Goal: Task Accomplishment & Management: Complete application form

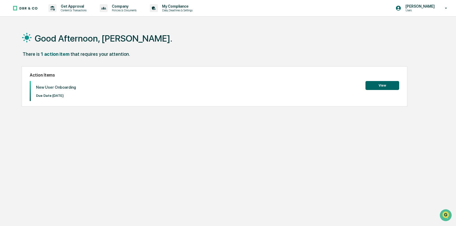
click at [372, 86] on button "View" at bounding box center [383, 85] width 34 height 9
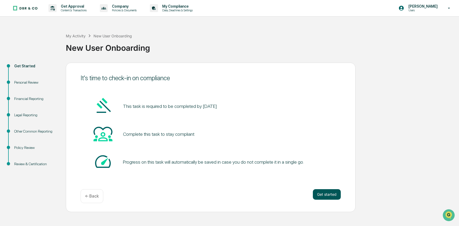
click at [333, 193] on button "Get started" at bounding box center [327, 194] width 28 height 11
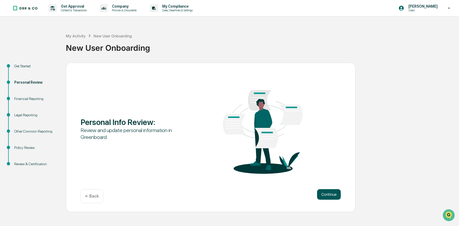
click at [332, 192] on button "Continue" at bounding box center [329, 194] width 24 height 11
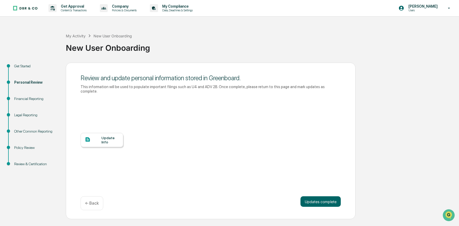
click at [109, 136] on div "Update Info" at bounding box center [110, 140] width 18 height 8
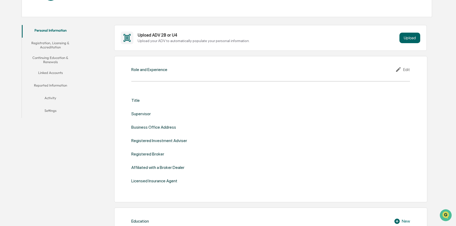
scroll to position [81, 0]
click at [400, 69] on icon at bounding box center [398, 69] width 5 height 5
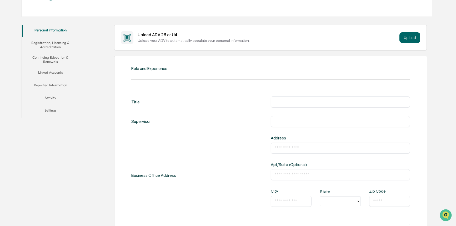
click at [301, 103] on input "text" at bounding box center [340, 101] width 131 height 5
click at [298, 103] on input "**********" at bounding box center [340, 101] width 131 height 5
click at [290, 103] on input "**********" at bounding box center [340, 101] width 131 height 5
type input "**********"
click at [287, 124] on div "​" at bounding box center [340, 121] width 139 height 11
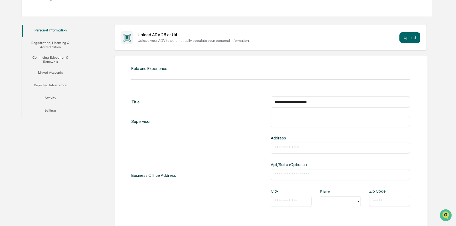
click at [289, 123] on input "text" at bounding box center [340, 121] width 131 height 5
type input "**********"
type input "****"
type input "**********"
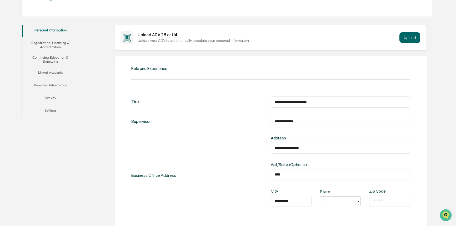
type input "*"
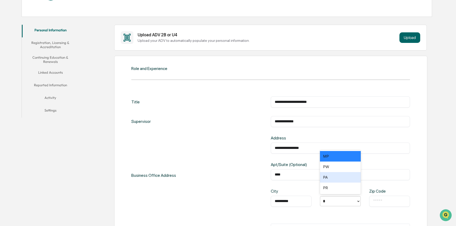
click at [328, 177] on div "PA" at bounding box center [340, 177] width 41 height 11
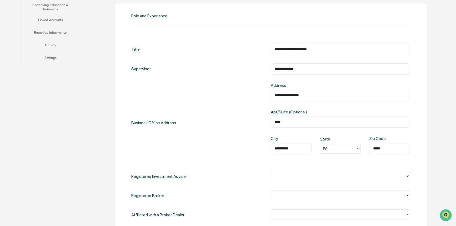
scroll to position [160, 0]
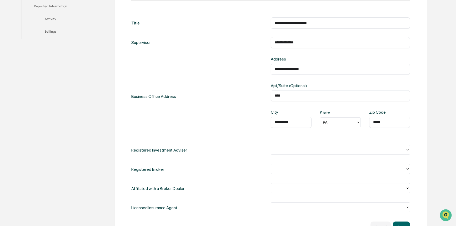
type input "*****"
click at [287, 152] on div at bounding box center [338, 150] width 129 height 6
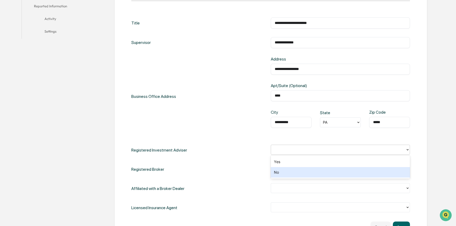
click at [286, 172] on div "No" at bounding box center [340, 172] width 139 height 11
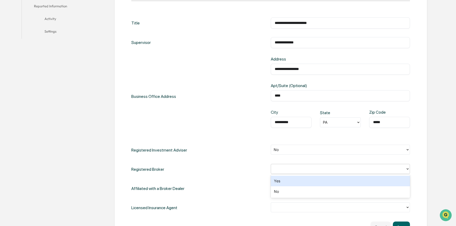
click at [288, 169] on div at bounding box center [338, 169] width 129 height 6
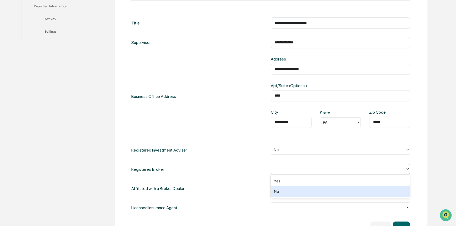
click at [284, 190] on div "No" at bounding box center [340, 191] width 139 height 11
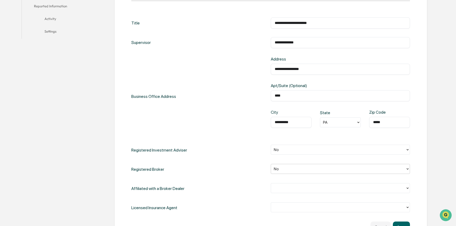
click at [284, 190] on div at bounding box center [338, 188] width 129 height 6
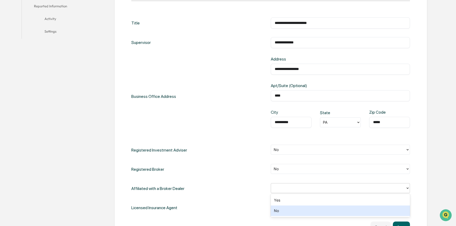
click at [283, 209] on div "No" at bounding box center [340, 211] width 139 height 11
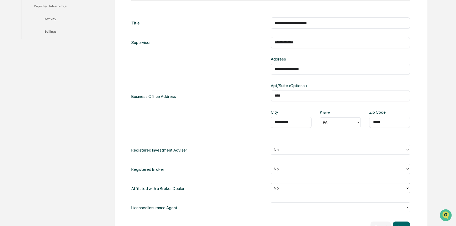
scroll to position [186, 0]
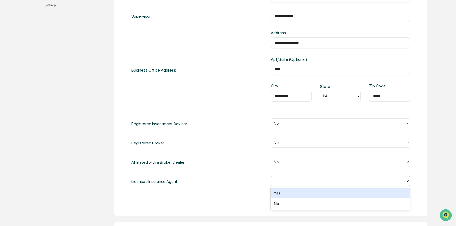
click at [290, 181] on div at bounding box center [338, 181] width 129 height 6
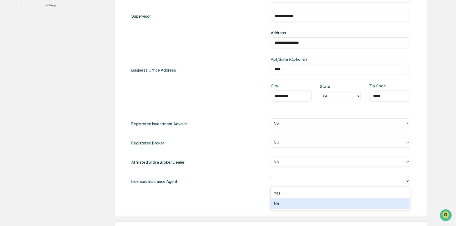
click at [287, 205] on div "No" at bounding box center [340, 204] width 139 height 11
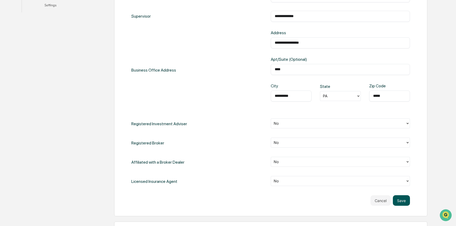
click at [402, 204] on button "Save" at bounding box center [401, 200] width 17 height 11
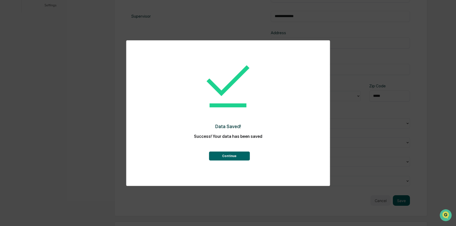
click at [226, 155] on button "Continue" at bounding box center [229, 156] width 41 height 9
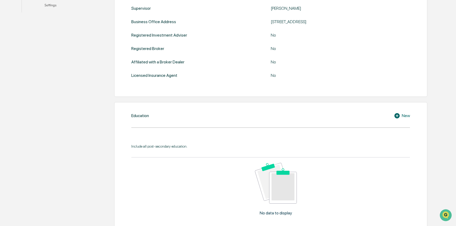
click at [400, 116] on icon at bounding box center [397, 115] width 5 height 5
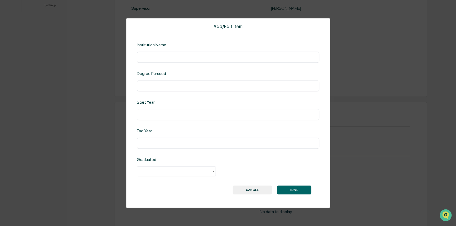
click at [166, 57] on input "text" at bounding box center [228, 57] width 175 height 5
click at [167, 65] on div "**********" at bounding box center [228, 113] width 204 height 190
click at [170, 57] on input "**********" at bounding box center [228, 57] width 175 height 5
click at [180, 57] on input "**********" at bounding box center [228, 57] width 175 height 5
click at [174, 58] on input "**********" at bounding box center [228, 57] width 175 height 5
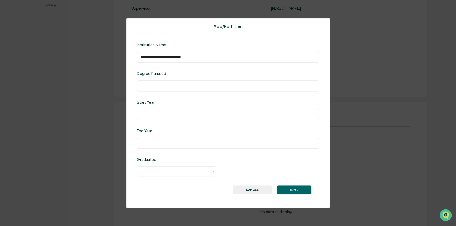
type input "**********"
click at [160, 84] on input "text" at bounding box center [228, 85] width 175 height 5
type input "**********"
click at [145, 116] on input "text" at bounding box center [228, 114] width 175 height 5
type input "****"
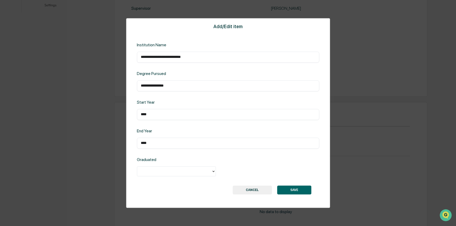
type input "****"
click at [157, 172] on div at bounding box center [174, 172] width 69 height 6
click at [154, 184] on div "Yes" at bounding box center [176, 183] width 79 height 11
click at [298, 188] on button "SAVE" at bounding box center [294, 190] width 34 height 9
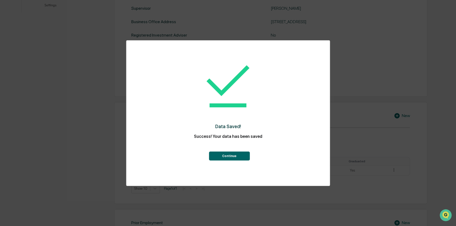
click at [228, 157] on button "Continue" at bounding box center [229, 156] width 41 height 9
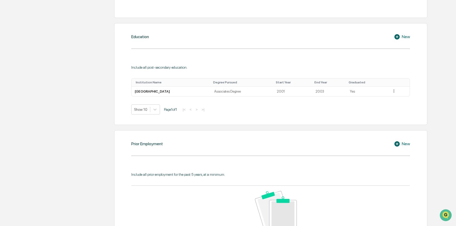
scroll to position [292, 0]
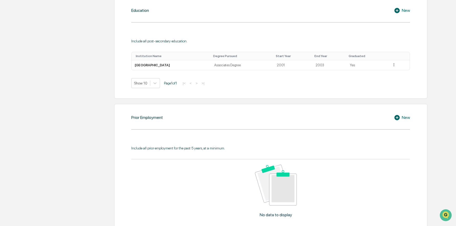
click at [407, 118] on div "New" at bounding box center [402, 118] width 16 height 6
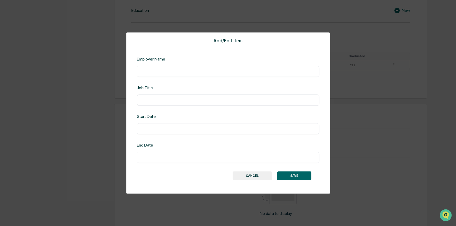
click at [262, 175] on button "CANCEL" at bounding box center [252, 175] width 39 height 9
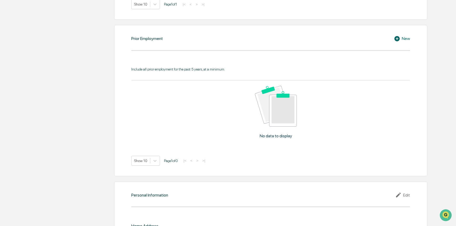
scroll to position [422, 0]
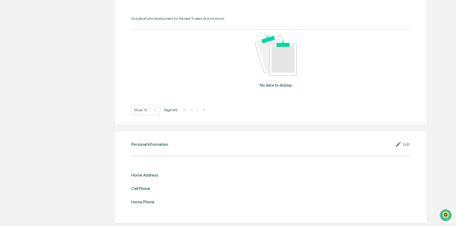
click at [410, 144] on div "Edit" at bounding box center [403, 144] width 15 height 6
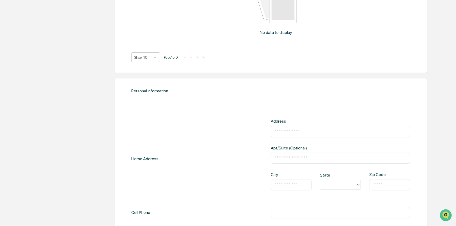
click at [306, 130] on input "text" at bounding box center [340, 131] width 131 height 5
type input "**********"
type input "*"
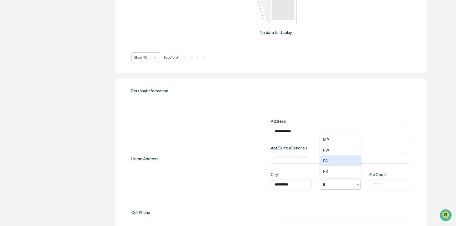
click at [325, 161] on div "PA" at bounding box center [340, 161] width 41 height 11
click at [392, 186] on input "text" at bounding box center [389, 184] width 33 height 5
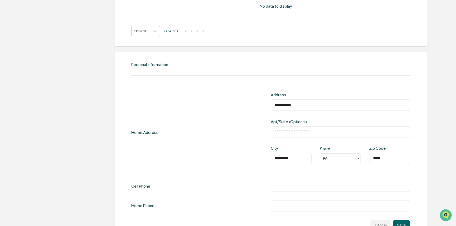
type input "*****"
click at [284, 185] on input "text" at bounding box center [340, 186] width 131 height 5
click at [283, 185] on input "**********" at bounding box center [340, 186] width 131 height 5
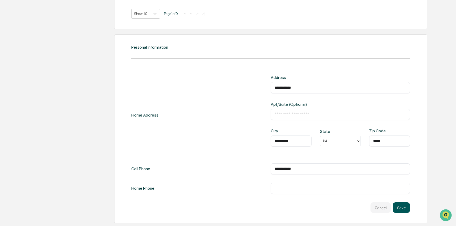
type input "**********"
click at [408, 207] on button "Save" at bounding box center [401, 208] width 17 height 11
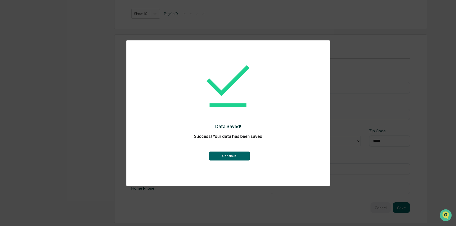
click at [232, 156] on button "Continue" at bounding box center [229, 156] width 41 height 9
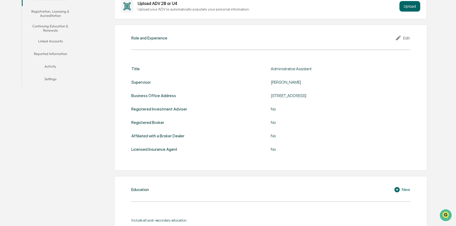
scroll to position [7, 0]
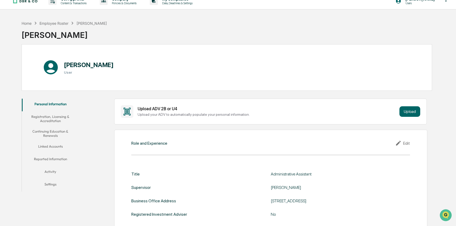
click at [51, 118] on button "Registration, Licensing & Accreditation" at bounding box center [50, 118] width 57 height 15
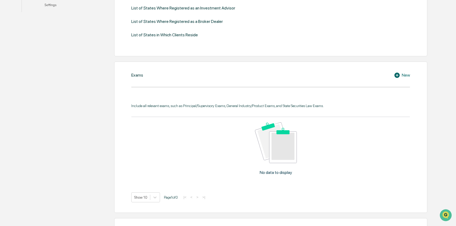
scroll to position [81, 0]
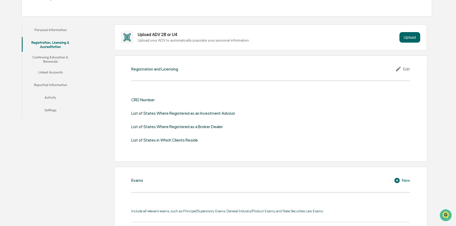
click at [48, 57] on button "Continuing Education & Renewals" at bounding box center [50, 59] width 57 height 15
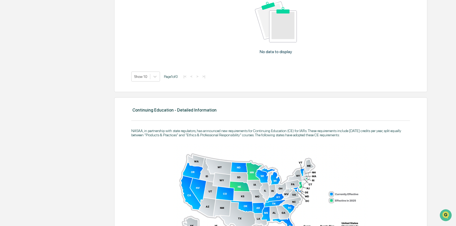
scroll to position [292, 0]
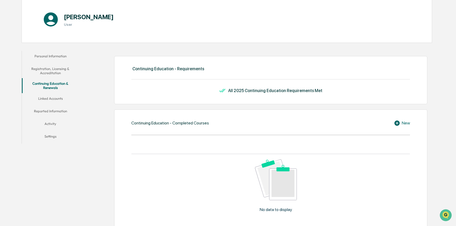
click at [45, 97] on button "Linked Accounts" at bounding box center [50, 99] width 57 height 13
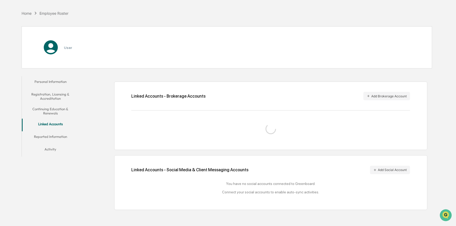
scroll to position [29, 0]
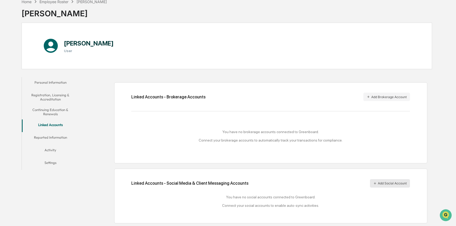
click at [399, 185] on button "Add Social Account" at bounding box center [390, 183] width 40 height 8
click at [62, 136] on button "Reported Information" at bounding box center [50, 138] width 57 height 13
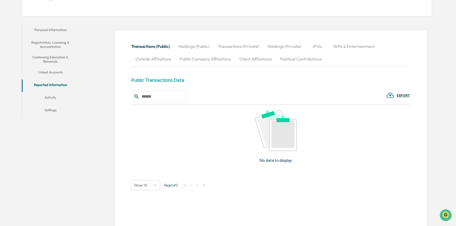
scroll to position [55, 0]
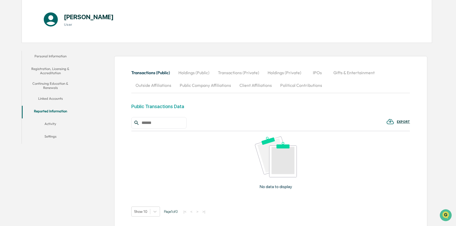
click at [57, 53] on button "Personal Information" at bounding box center [50, 57] width 57 height 13
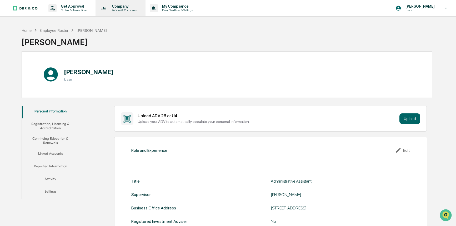
click at [117, 10] on p "Policies & Documents" at bounding box center [124, 10] width 32 height 4
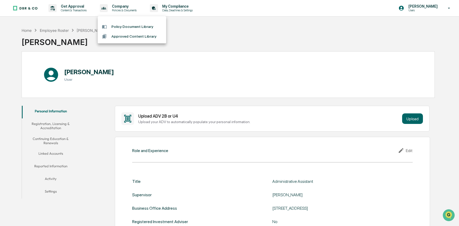
click at [354, 42] on div at bounding box center [229, 113] width 459 height 226
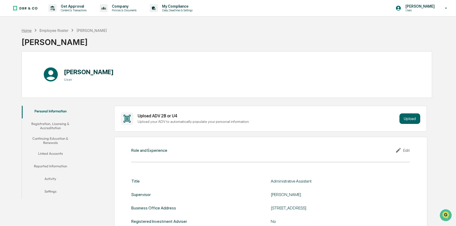
click at [26, 32] on div "Home" at bounding box center [27, 30] width 10 height 4
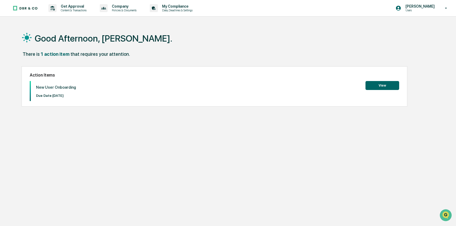
click at [389, 86] on button "View" at bounding box center [383, 85] width 34 height 9
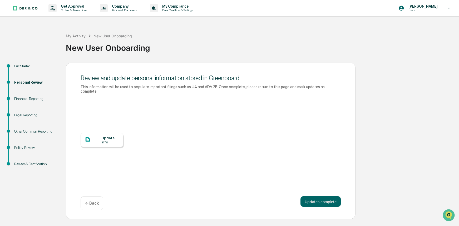
click at [23, 98] on div "Financial Reporting" at bounding box center [35, 99] width 43 height 6
click at [324, 196] on button "Updates complete" at bounding box center [320, 201] width 40 height 11
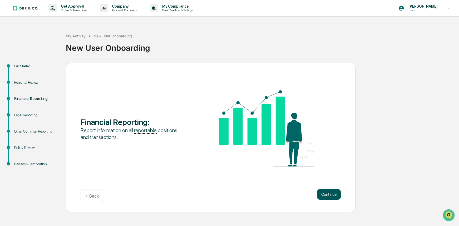
click at [336, 197] on button "Continue" at bounding box center [329, 194] width 24 height 11
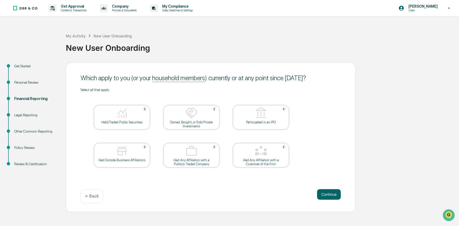
click at [336, 197] on button "Continue" at bounding box center [329, 194] width 24 height 11
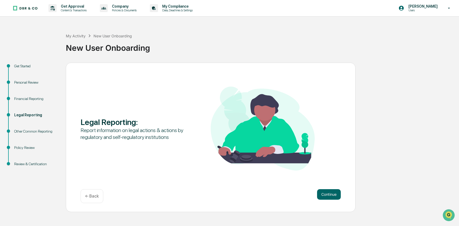
click at [336, 197] on button "Continue" at bounding box center [329, 194] width 24 height 11
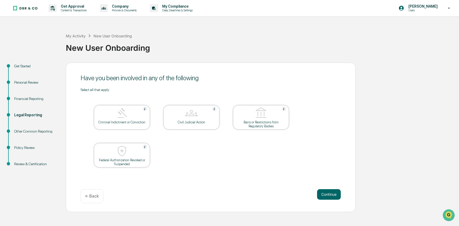
click at [336, 197] on button "Continue" at bounding box center [329, 194] width 24 height 11
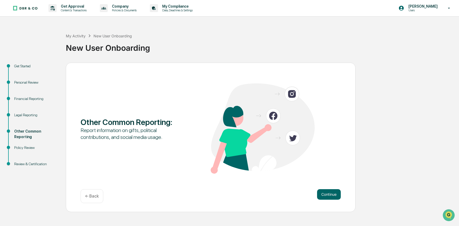
click at [336, 197] on button "Continue" at bounding box center [329, 194] width 24 height 11
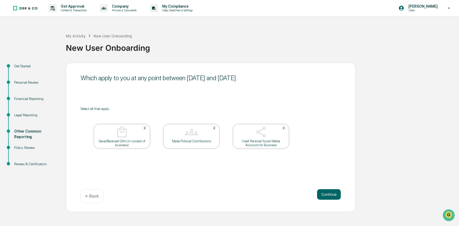
click at [336, 197] on button "Continue" at bounding box center [329, 194] width 24 height 11
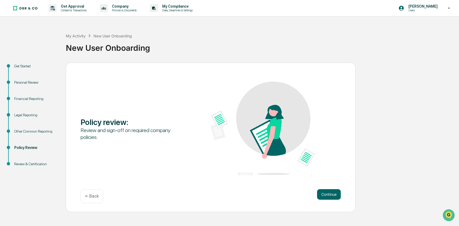
click at [336, 197] on button "Continue" at bounding box center [329, 194] width 24 height 11
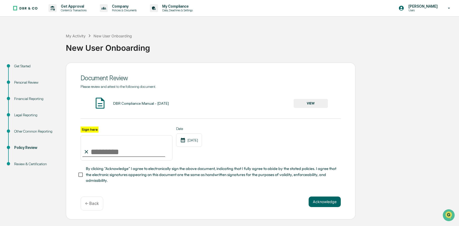
click at [98, 148] on input "Sign here" at bounding box center [127, 147] width 92 height 25
type input "**********"
click at [326, 205] on button "Acknowledge" at bounding box center [325, 202] width 32 height 11
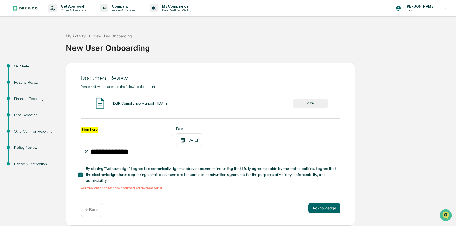
click at [310, 104] on button "VIEW" at bounding box center [311, 103] width 34 height 9
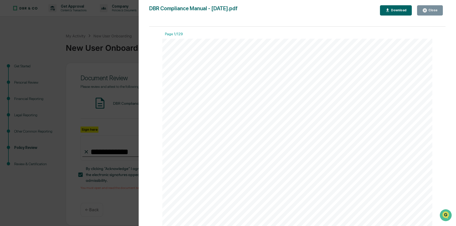
scroll to position [1027, 0]
click at [390, 7] on button "Download" at bounding box center [396, 10] width 32 height 10
click at [436, 11] on div "Close" at bounding box center [433, 10] width 10 height 4
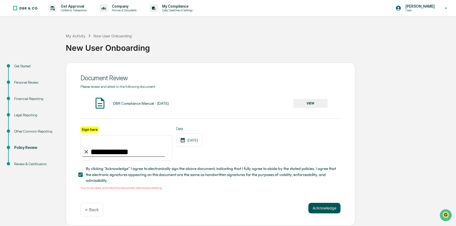
click at [330, 211] on button "Acknowledge" at bounding box center [325, 208] width 32 height 11
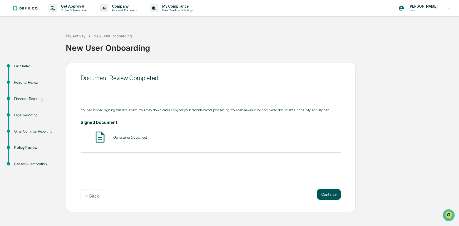
click at [332, 193] on button "Continue" at bounding box center [329, 194] width 24 height 11
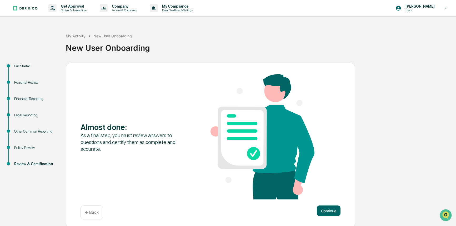
scroll to position [2, 0]
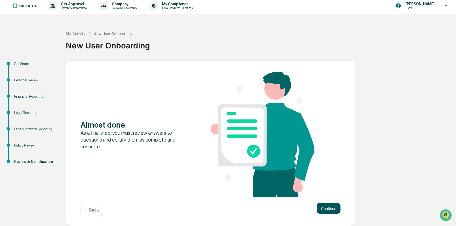
click at [322, 209] on button "Continue" at bounding box center [329, 208] width 24 height 11
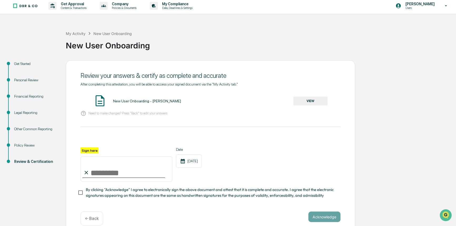
click at [320, 103] on button "VIEW" at bounding box center [311, 101] width 34 height 9
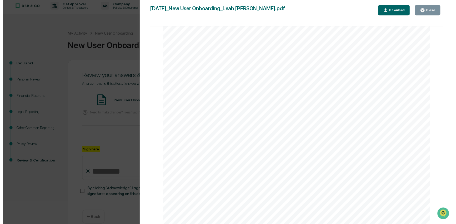
scroll to position [12, 0]
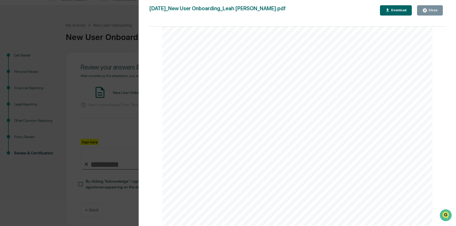
click at [433, 11] on div "Close" at bounding box center [433, 10] width 10 height 4
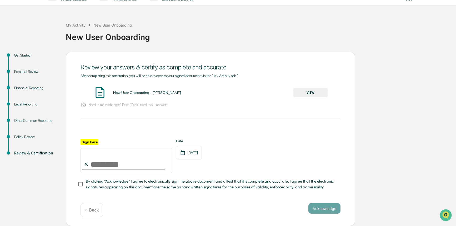
click at [107, 161] on input "Sign here" at bounding box center [127, 160] width 92 height 25
type input "**********"
click at [322, 210] on button "Acknowledge" at bounding box center [325, 208] width 32 height 11
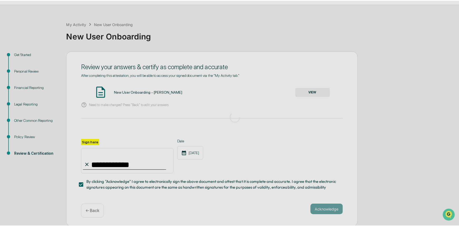
scroll to position [0, 0]
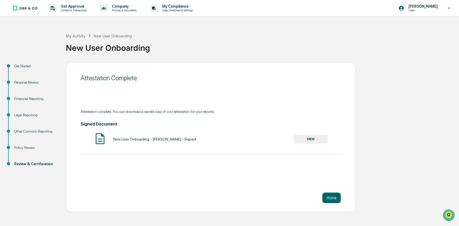
click at [320, 140] on button "VIEW" at bounding box center [311, 139] width 34 height 9
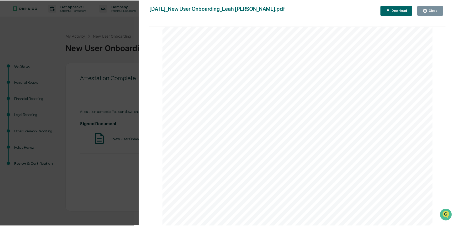
scroll to position [1772, 0]
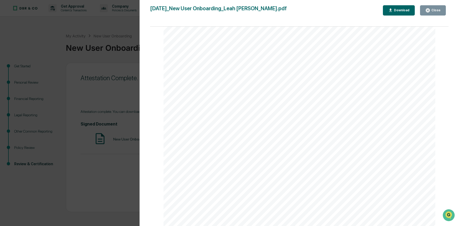
click at [428, 9] on icon "button" at bounding box center [428, 10] width 4 height 4
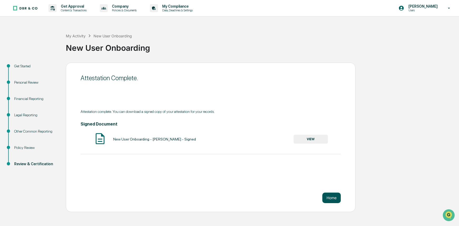
click at [332, 198] on button "Home" at bounding box center [331, 198] width 18 height 11
